Goal: Task Accomplishment & Management: Manage account settings

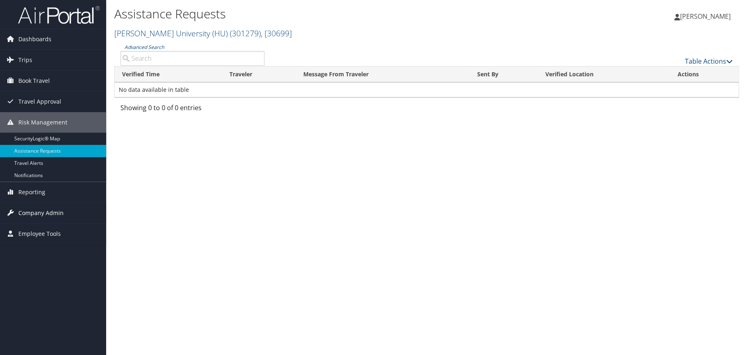
click at [39, 213] on span "Company Admin" at bounding box center [40, 213] width 45 height 20
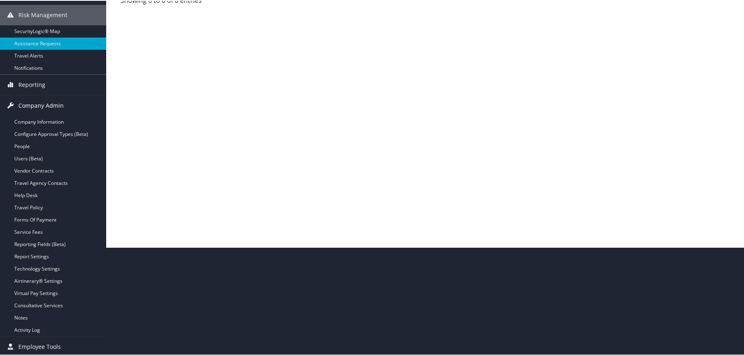
scroll to position [109, 0]
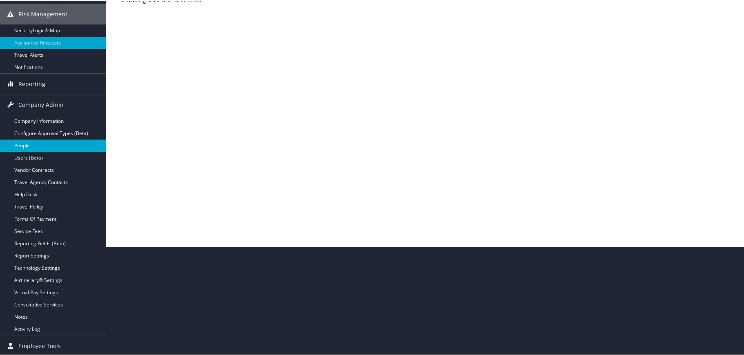
click at [27, 145] on link "People" at bounding box center [53, 145] width 106 height 12
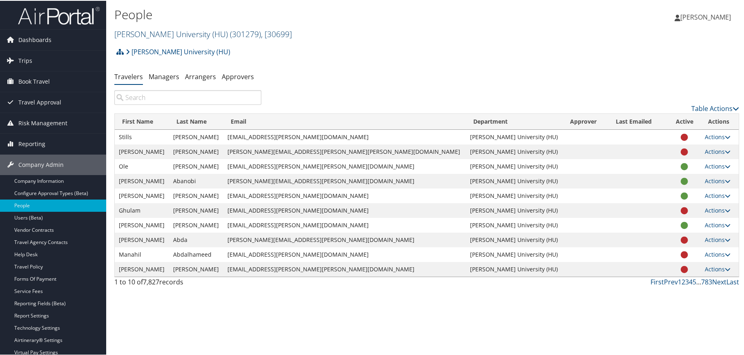
click at [230, 31] on span "( 301279 )" at bounding box center [245, 33] width 31 height 11
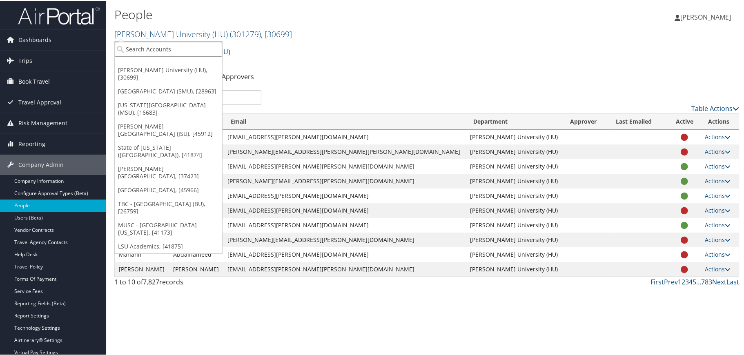
click at [209, 45] on input "search" at bounding box center [168, 48] width 107 height 15
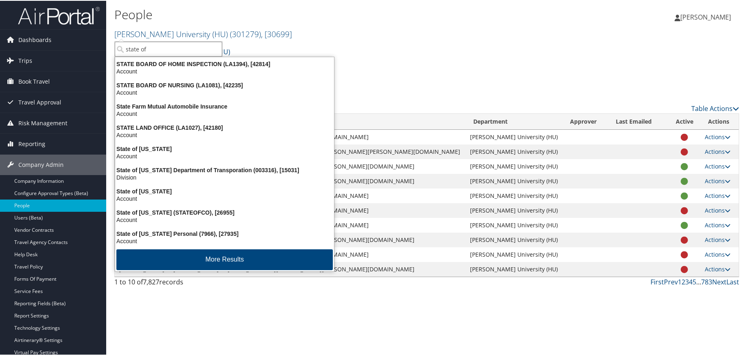
type input "state of"
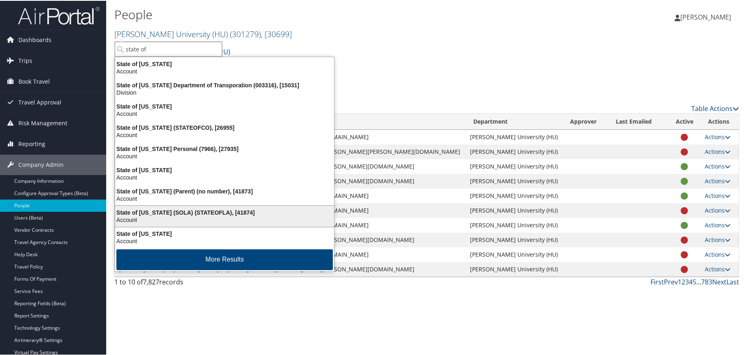
click at [207, 216] on div "Account" at bounding box center [224, 219] width 229 height 7
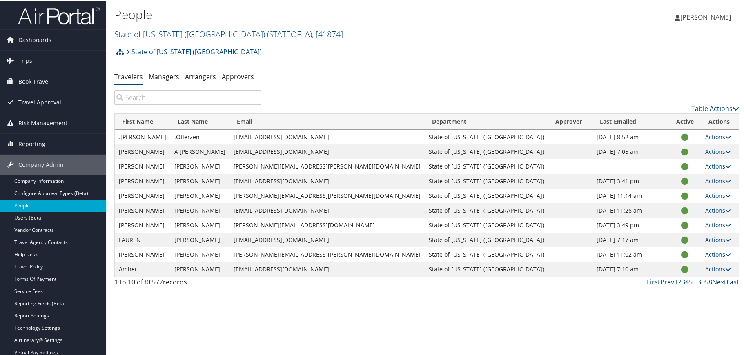
click at [158, 97] on input "search" at bounding box center [187, 96] width 147 height 15
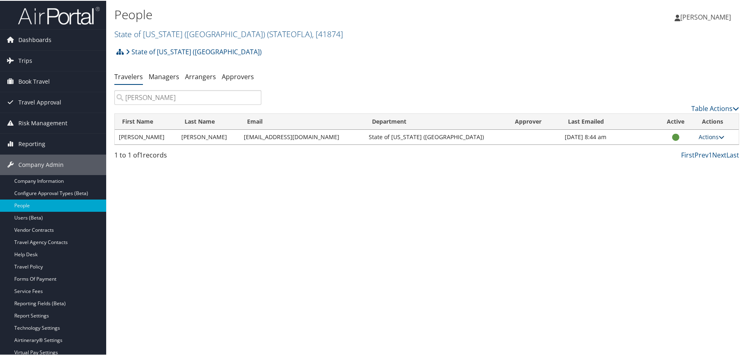
type input "clyde bagley"
click at [711, 136] on link "Actions" at bounding box center [712, 136] width 26 height 8
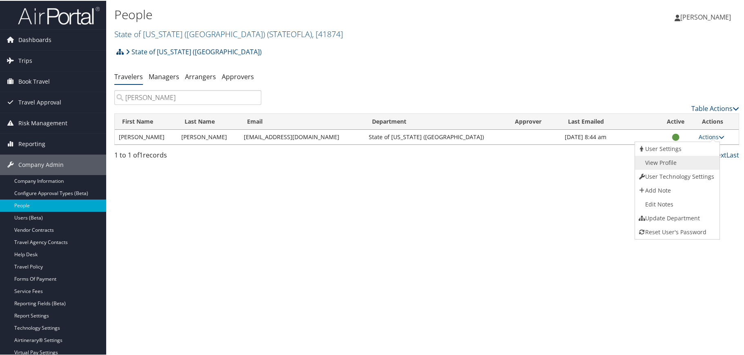
click at [670, 164] on link "View Profile" at bounding box center [676, 162] width 83 height 14
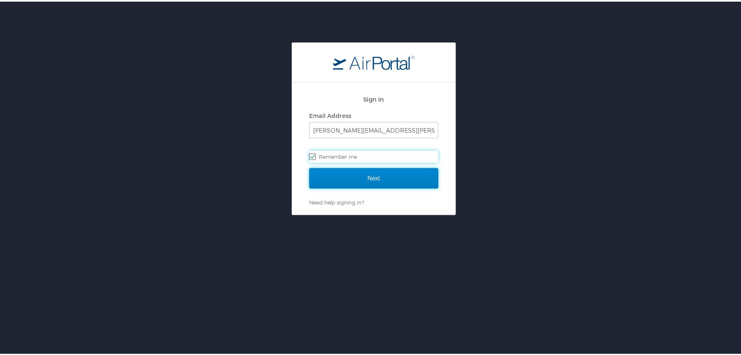
click at [367, 177] on input "Next" at bounding box center [373, 177] width 129 height 20
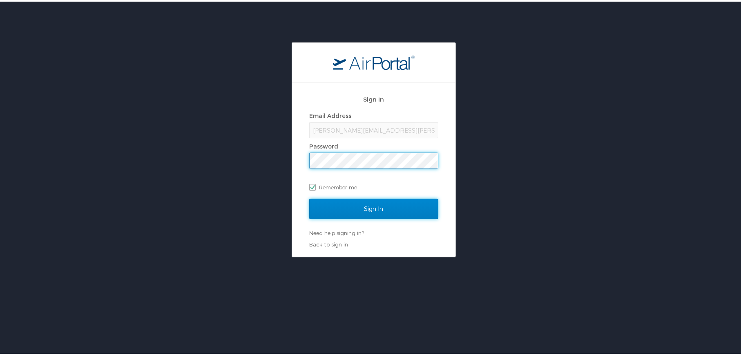
click at [359, 202] on input "Sign In" at bounding box center [373, 207] width 129 height 20
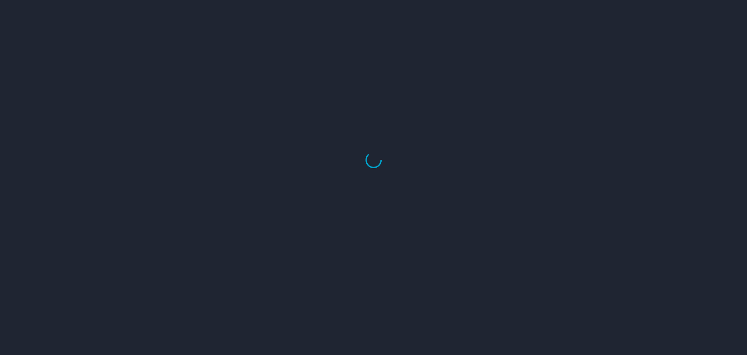
select select "US"
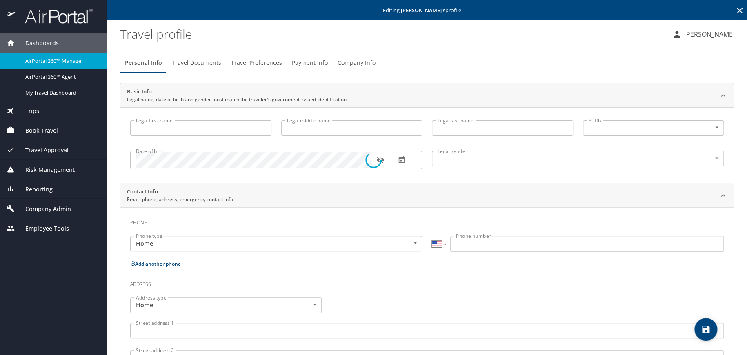
type input "[PERSON_NAME]"
type input "p"
type input "[PERSON_NAME]"
type input "[DEMOGRAPHIC_DATA]"
type input "[PERSON_NAME]"
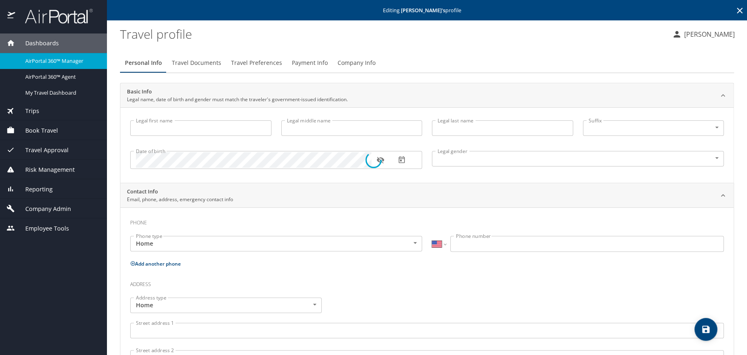
type input "[PERSON_NAME]"
type input "[PHONE_NUMBER]"
select select "US"
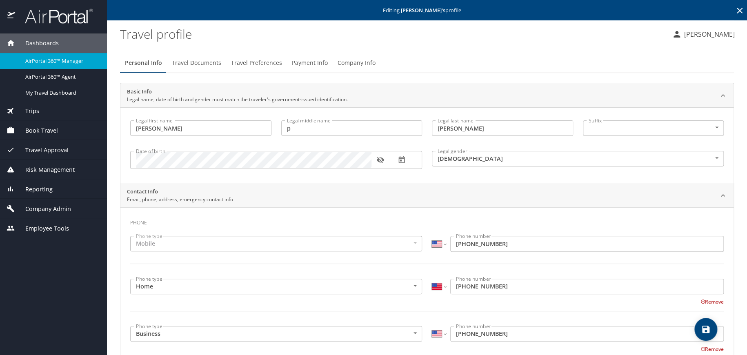
click at [381, 157] on icon "button" at bounding box center [380, 160] width 8 height 8
click at [379, 160] on icon "button" at bounding box center [380, 160] width 8 height 8
